Goal: Find specific page/section: Find specific page/section

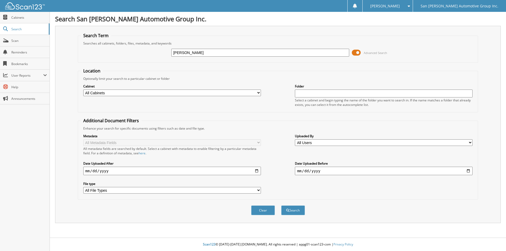
type input "Cain, Brian"
click at [281, 206] on button "Search" at bounding box center [293, 211] width 24 height 10
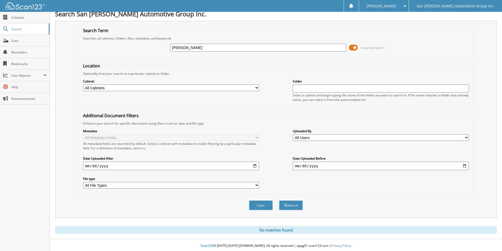
scroll to position [7, 0]
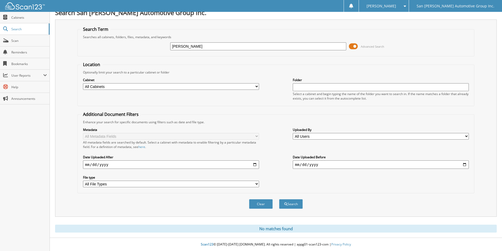
drag, startPoint x: 214, startPoint y: 45, endPoint x: 147, endPoint y: 44, distance: 67.5
click at [147, 44] on div "Cain, Brian Advanced Search" at bounding box center [275, 46] width 391 height 14
type input "brian cain"
click at [279, 199] on button "Search" at bounding box center [291, 204] width 24 height 10
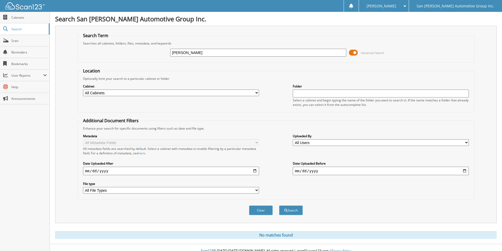
drag, startPoint x: 199, startPoint y: 55, endPoint x: 182, endPoint y: 55, distance: 16.3
click at [182, 55] on input "brian cain" at bounding box center [258, 53] width 176 height 8
type input "brian"
click at [279, 206] on button "Search" at bounding box center [291, 211] width 24 height 10
drag, startPoint x: 215, startPoint y: 53, endPoint x: 33, endPoint y: 57, distance: 182.4
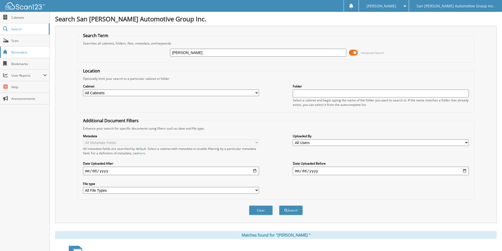
type input "192749a"
click at [279, 206] on button "Search" at bounding box center [291, 211] width 24 height 10
drag, startPoint x: 215, startPoint y: 55, endPoint x: 82, endPoint y: 32, distance: 134.2
click at [90, 35] on fieldset "Search Term Searches all cabinets, folders, files, metadata, and keywords 19274…" at bounding box center [275, 48] width 397 height 30
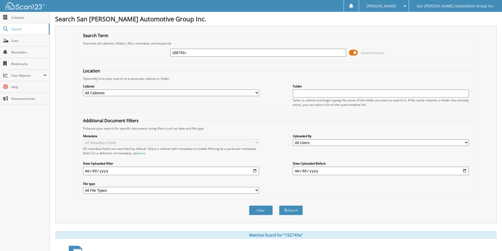
type input "166791c"
click at [279, 206] on button "Search" at bounding box center [291, 211] width 24 height 10
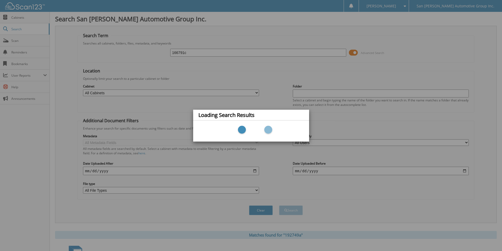
scroll to position [64, 0]
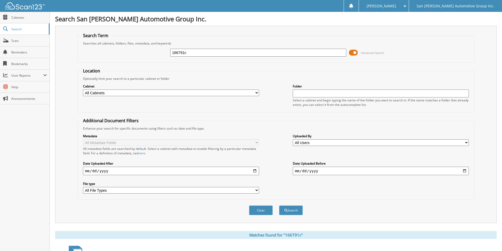
drag, startPoint x: 211, startPoint y: 49, endPoint x: 102, endPoint y: 38, distance: 109.9
click at [104, 39] on fieldset "Search Term Searches all cabinets, folders, files, metadata, and keywords 16679…" at bounding box center [275, 48] width 397 height 30
type input "6"
type input "6458a"
click at [279, 206] on button "Search" at bounding box center [291, 211] width 24 height 10
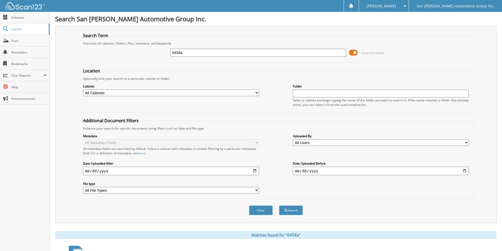
click at [196, 52] on input "6458a" at bounding box center [258, 53] width 176 height 8
drag, startPoint x: 196, startPoint y: 52, endPoint x: 150, endPoint y: 49, distance: 45.4
click at [151, 50] on div "6458a Advanced Search" at bounding box center [275, 53] width 391 height 14
type input "6449a"
click at [279, 206] on button "Search" at bounding box center [291, 211] width 24 height 10
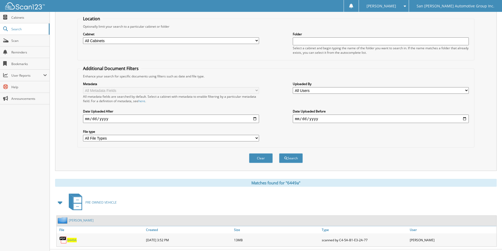
scroll to position [64, 0]
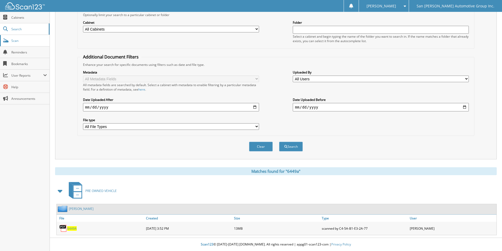
click at [27, 39] on span "Scan" at bounding box center [29, 40] width 36 height 4
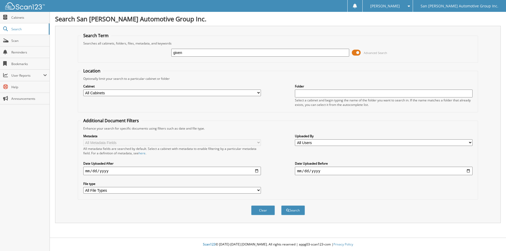
type input "givens"
drag, startPoint x: 199, startPoint y: 53, endPoint x: 97, endPoint y: 25, distance: 105.7
click at [101, 30] on div "Search Term Searches all cabinets, folders, files, metadata, and keywords Advan…" at bounding box center [278, 124] width 446 height 197
type input "6458A"
click at [281, 206] on button "Search" at bounding box center [293, 211] width 24 height 10
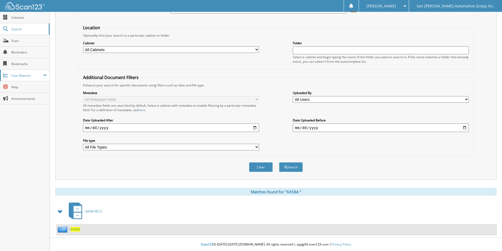
click at [41, 77] on span "User Reports" at bounding box center [27, 75] width 32 height 4
click at [27, 95] on link "All Recent Activity" at bounding box center [25, 97] width 50 height 11
